Goal: Information Seeking & Learning: Learn about a topic

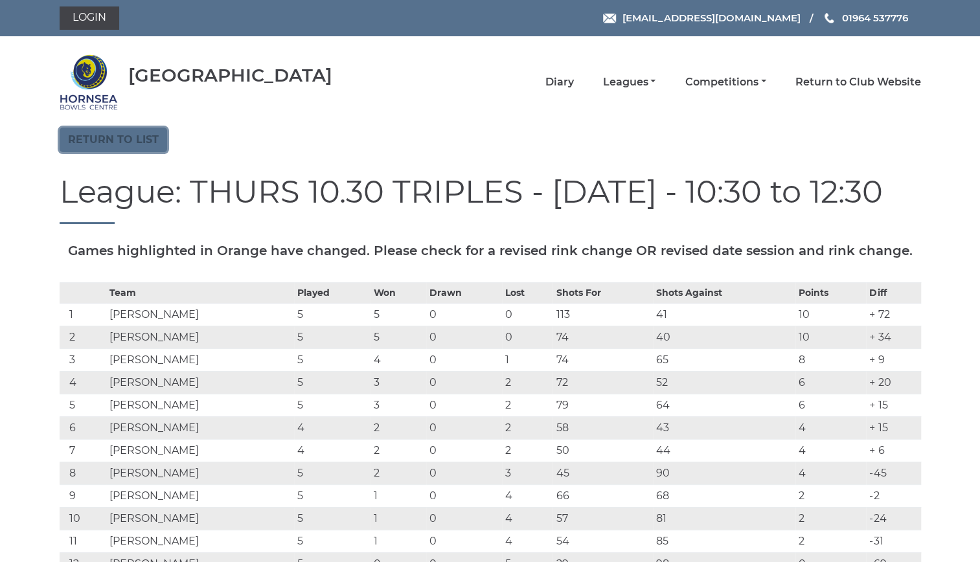
click at [148, 133] on link "Return to list" at bounding box center [113, 140] width 107 height 25
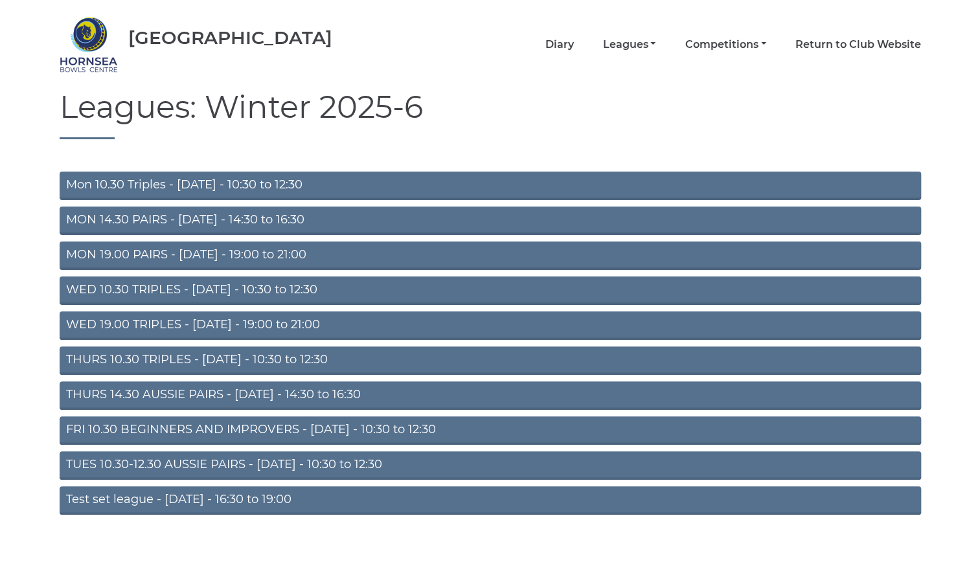
scroll to position [53, 0]
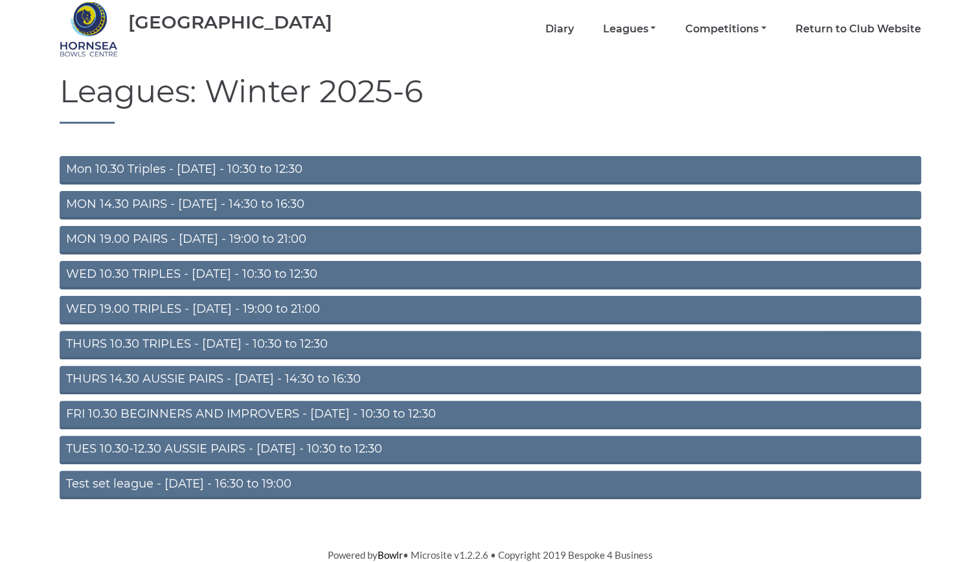
click at [267, 339] on link "THURS 10.30 TRIPLES - Thursday - 10:30 to 12:30" at bounding box center [490, 345] width 861 height 28
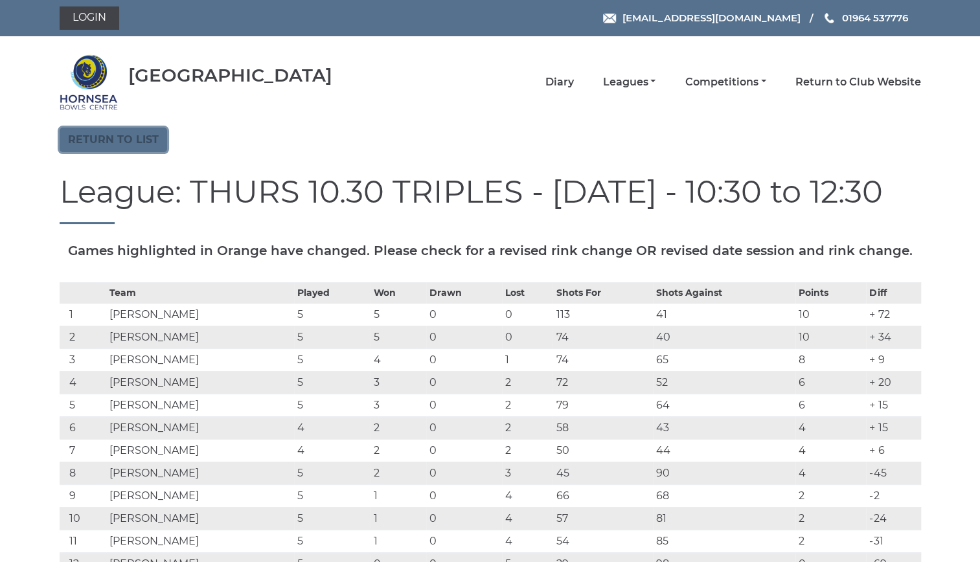
click at [131, 137] on link "Return to list" at bounding box center [113, 140] width 107 height 25
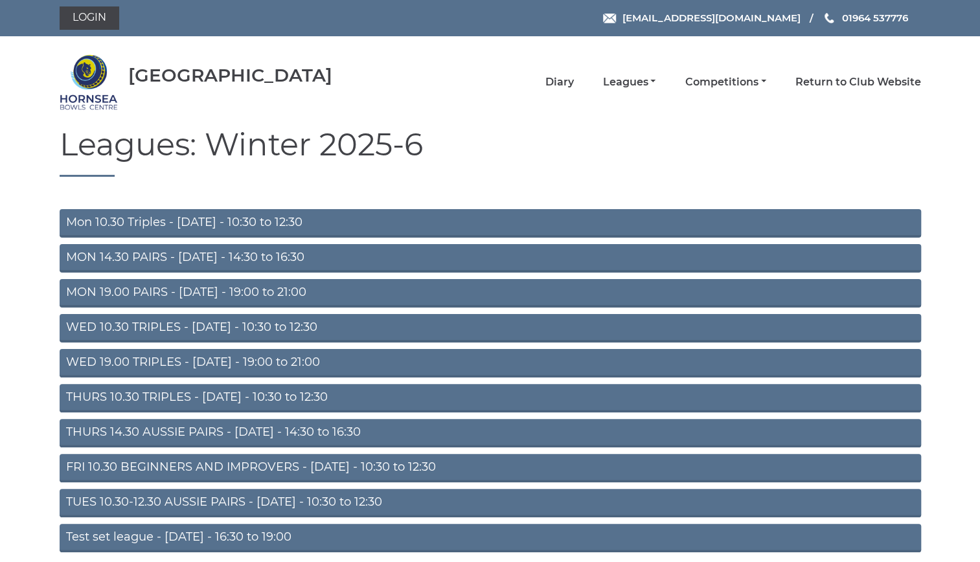
click at [293, 218] on link "Mon 10.30 Triples - Monday - 10:30 to 12:30" at bounding box center [490, 223] width 861 height 28
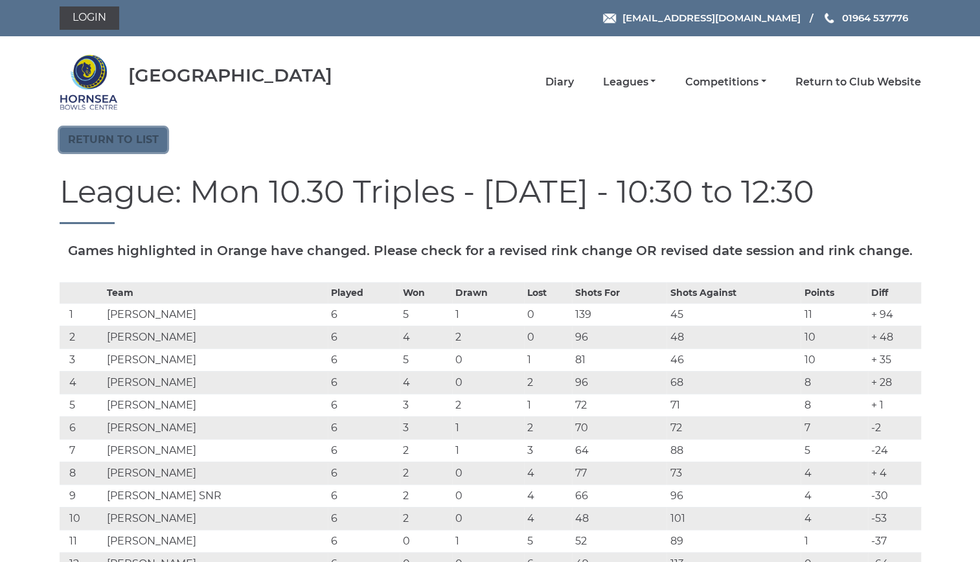
click at [136, 133] on link "Return to list" at bounding box center [113, 140] width 107 height 25
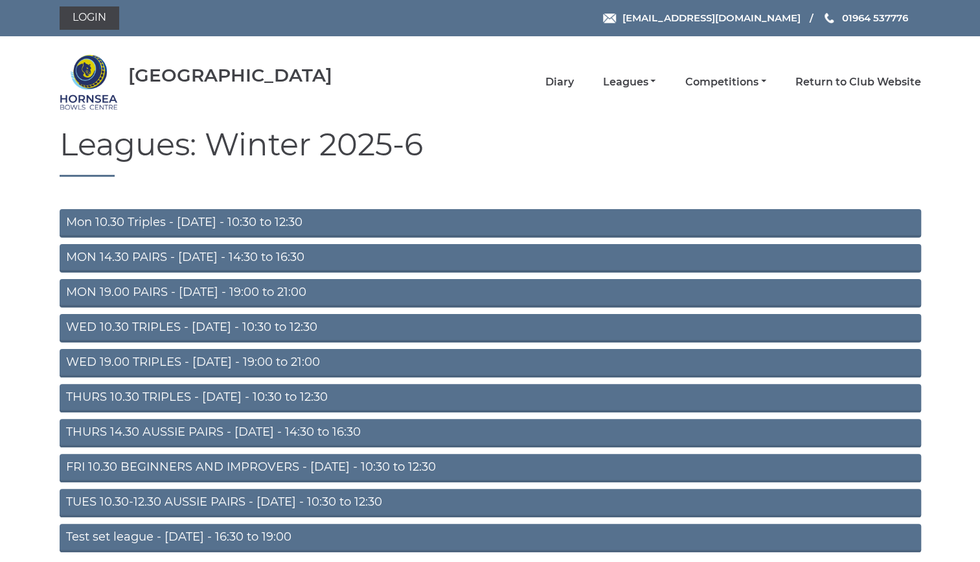
click at [283, 427] on link "THURS 14.30 AUSSIE PAIRS - Thursday - 14:30 to 16:30" at bounding box center [490, 433] width 861 height 28
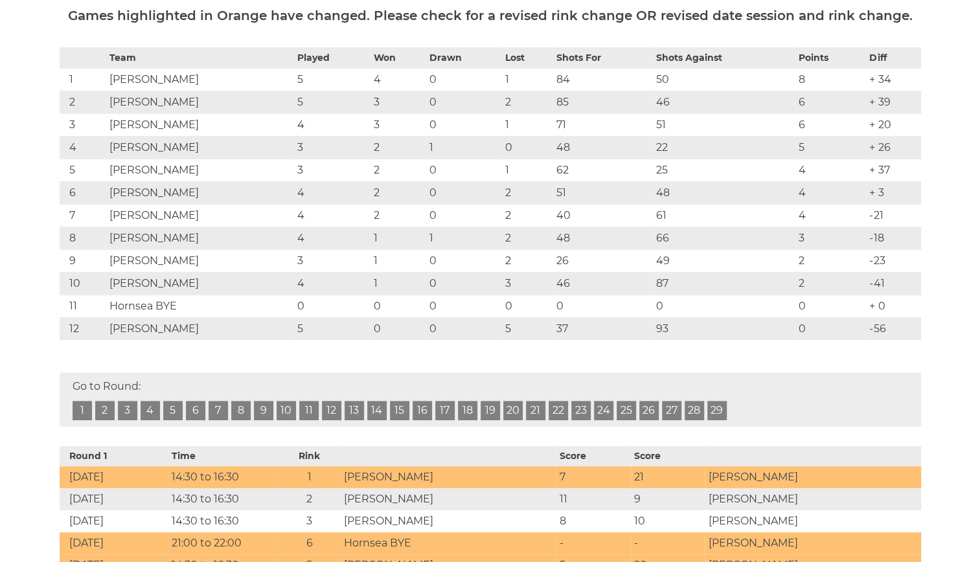
scroll to position [269, 0]
